Goal: Task Accomplishment & Management: Manage account settings

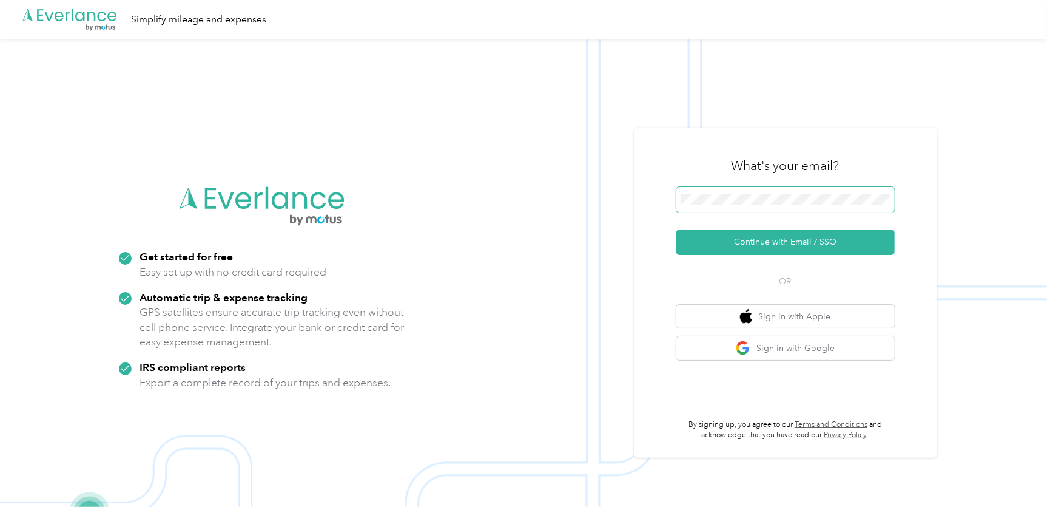
drag, startPoint x: 718, startPoint y: 184, endPoint x: 714, endPoint y: 193, distance: 9.8
click at [718, 184] on div "What's your email?" at bounding box center [785, 165] width 218 height 42
click at [707, 236] on button "Continue with Email / SSO" at bounding box center [785, 241] width 218 height 25
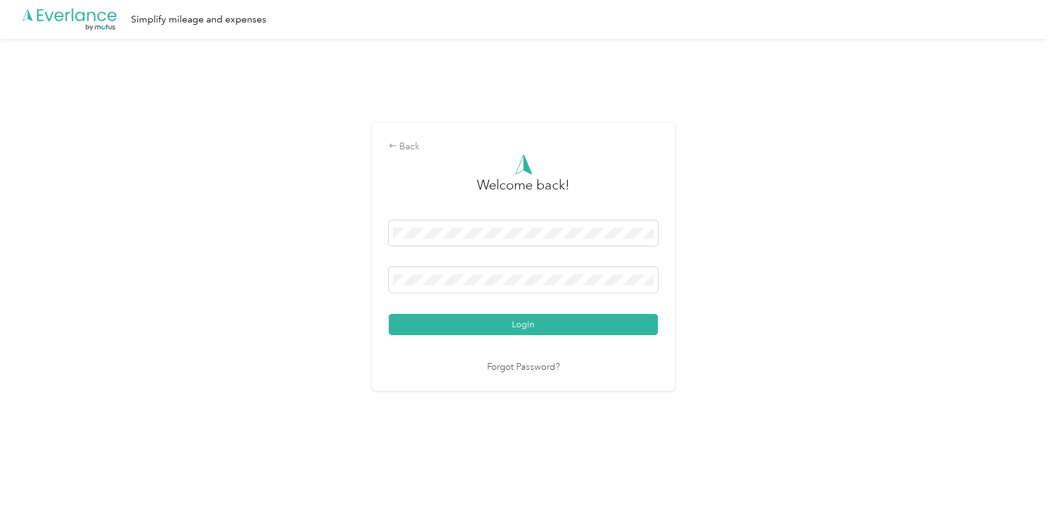
click at [490, 320] on button "Login" at bounding box center [523, 324] width 269 height 21
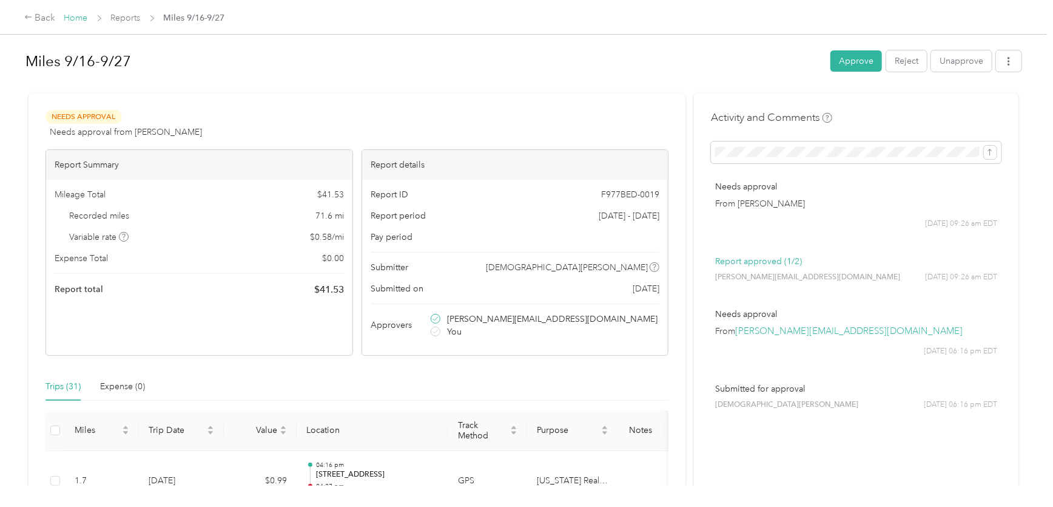
click at [72, 17] on link "Home" at bounding box center [76, 18] width 24 height 10
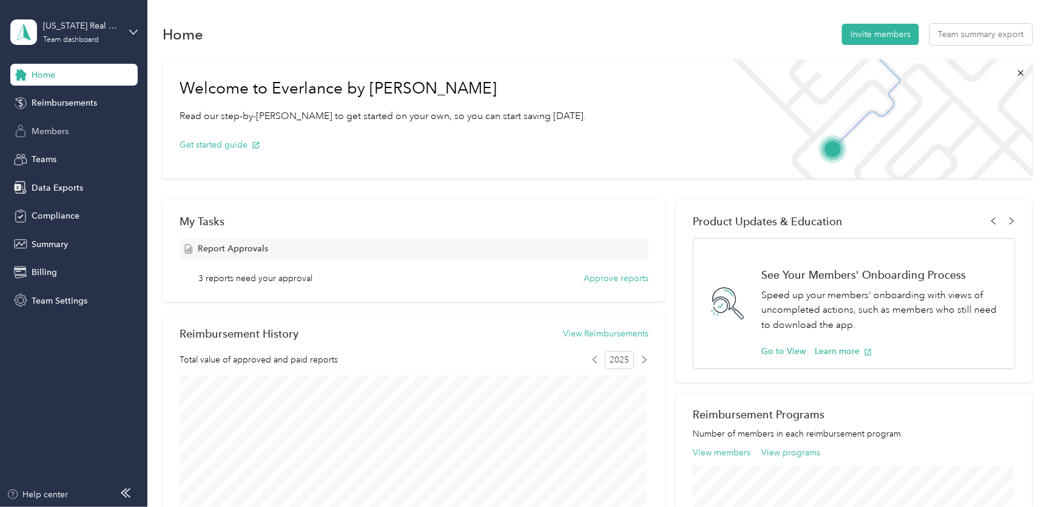
click at [56, 132] on span "Members" at bounding box center [50, 131] width 37 height 13
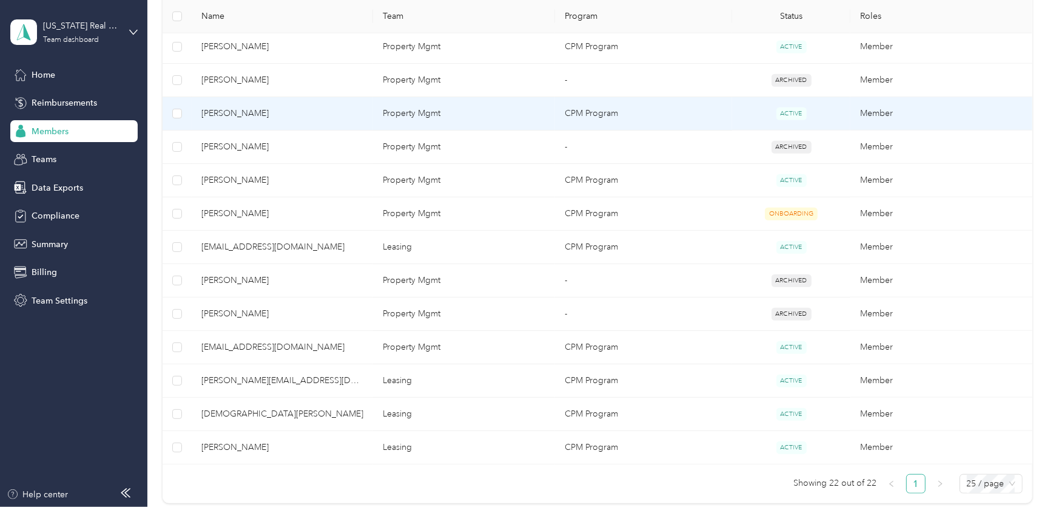
scroll to position [607, 0]
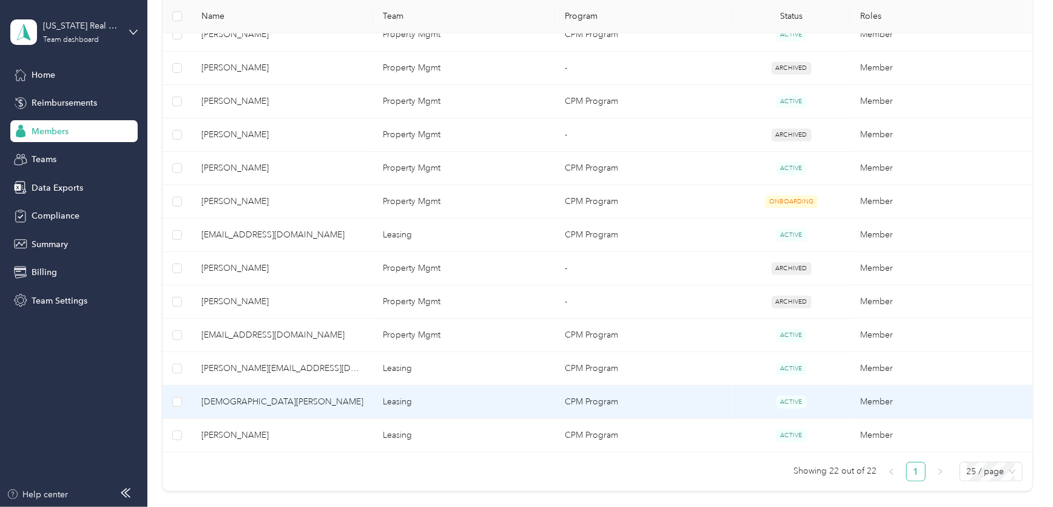
click at [263, 404] on span "[DEMOGRAPHIC_DATA][PERSON_NAME]" at bounding box center [282, 401] width 163 height 13
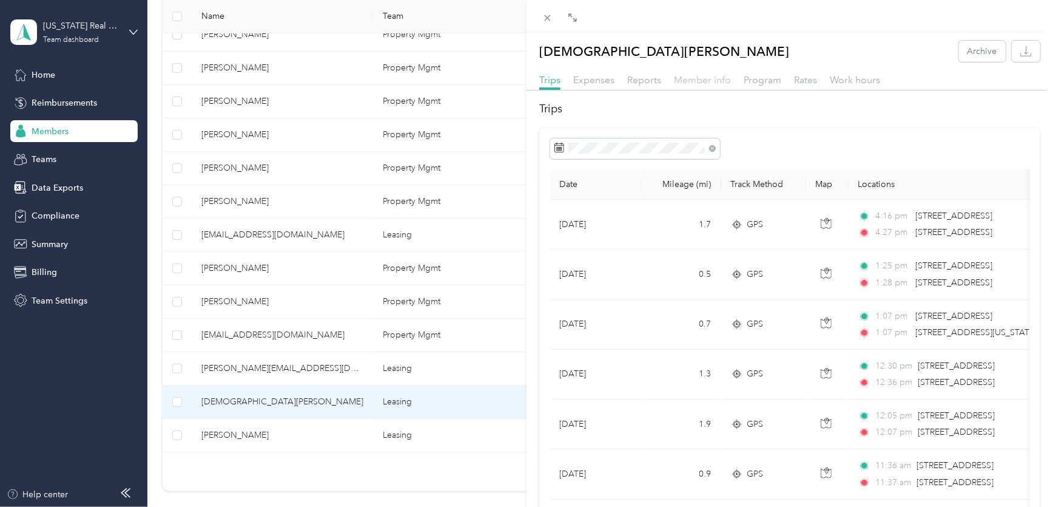
click at [695, 76] on span "Member info" at bounding box center [702, 80] width 57 height 12
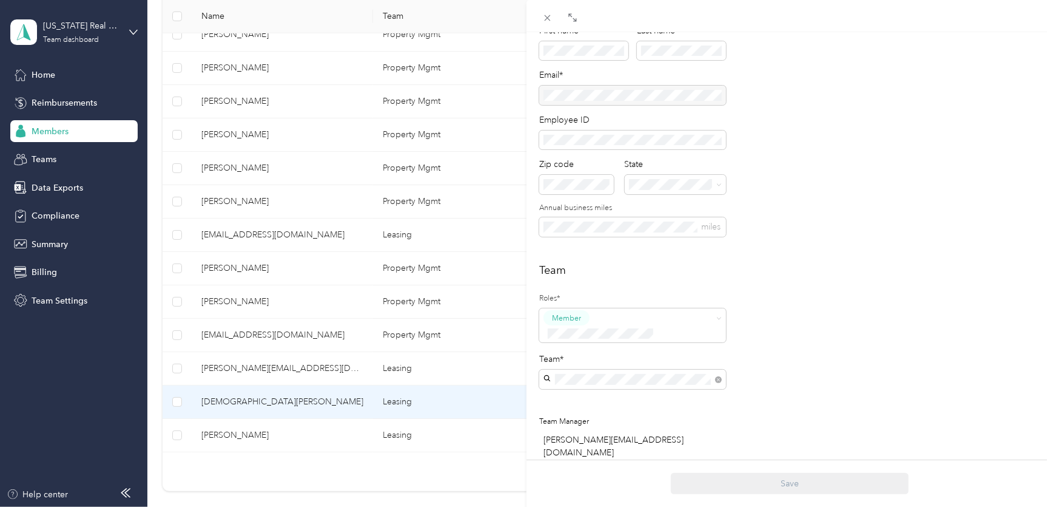
scroll to position [110, 0]
click at [608, 425] on div "Property Mgmt [PERSON_NAME]" at bounding box center [633, 439] width 170 height 28
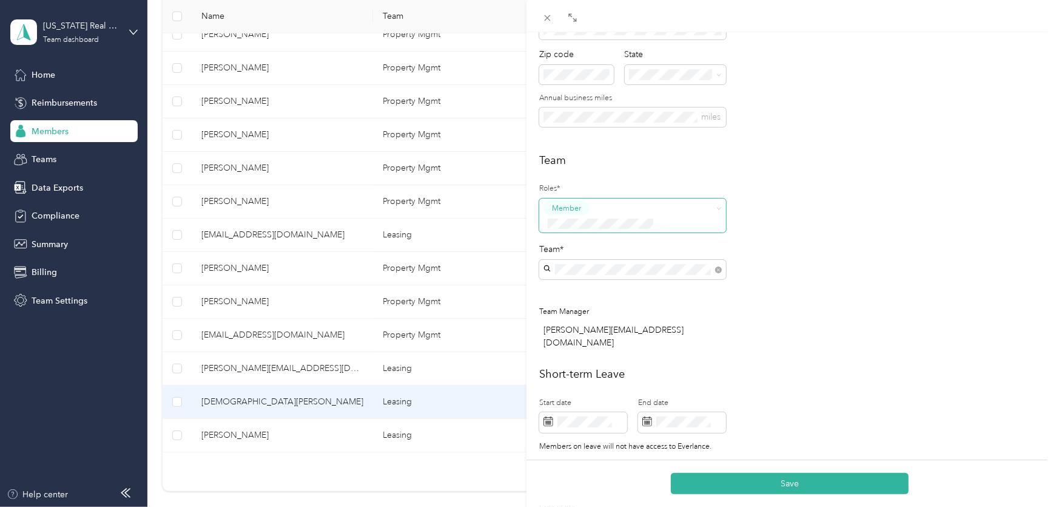
scroll to position [220, 0]
click at [670, 302] on div "Team Manager" at bounding box center [632, 308] width 187 height 13
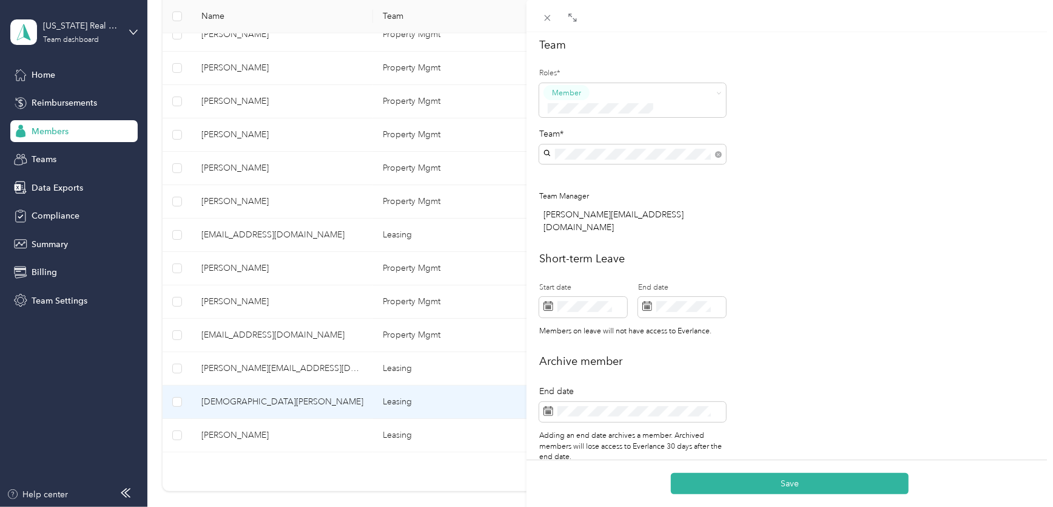
scroll to position [343, 0]
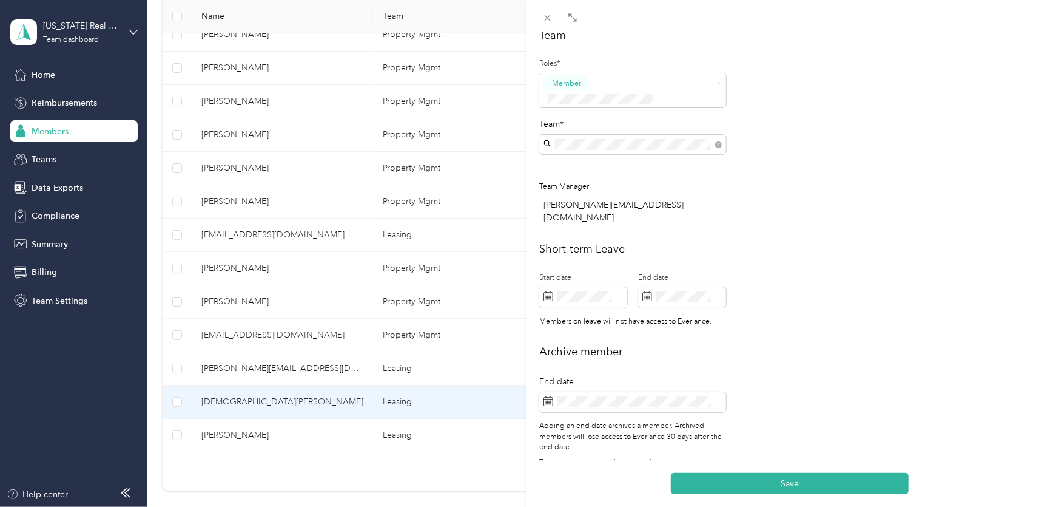
drag, startPoint x: 800, startPoint y: 482, endPoint x: 784, endPoint y: 437, distance: 47.6
click at [799, 481] on button "Save" at bounding box center [790, 483] width 238 height 21
